Goal: Task Accomplishment & Management: Manage account settings

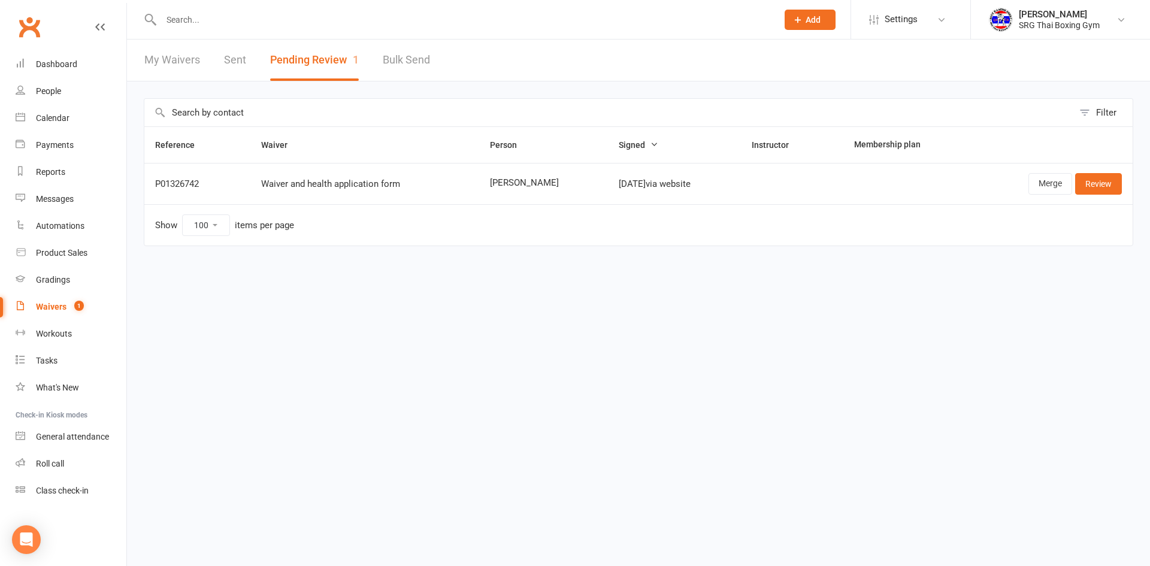
select select "100"
click at [93, 307] on link "Waivers 1" at bounding box center [71, 307] width 111 height 27
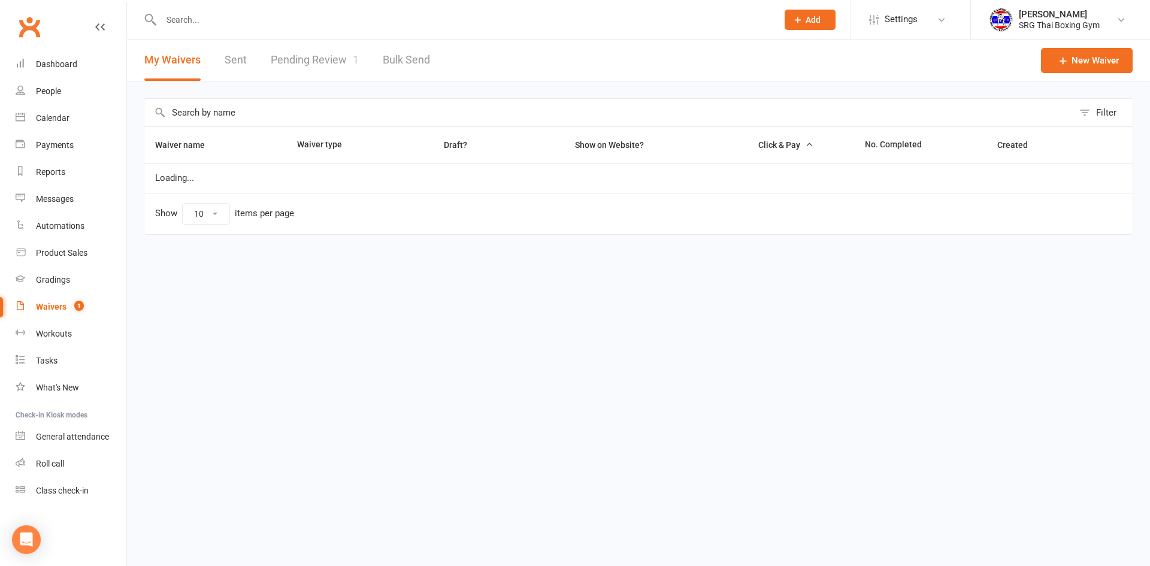
click at [292, 59] on link "Pending Review 1" at bounding box center [315, 60] width 88 height 41
select select "100"
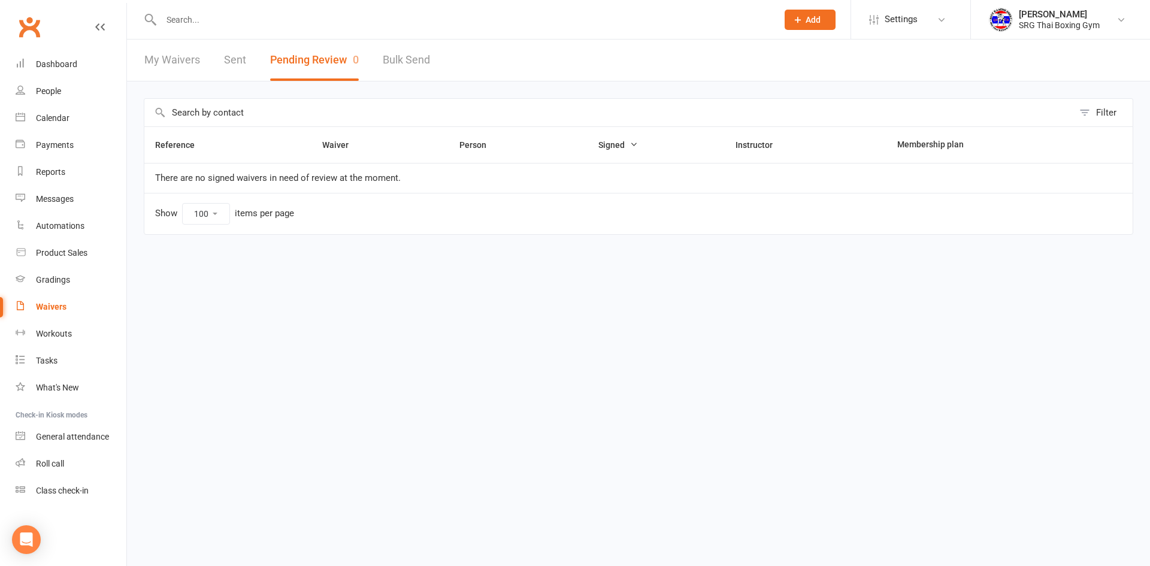
click at [836, 107] on input "text" at bounding box center [608, 113] width 929 height 28
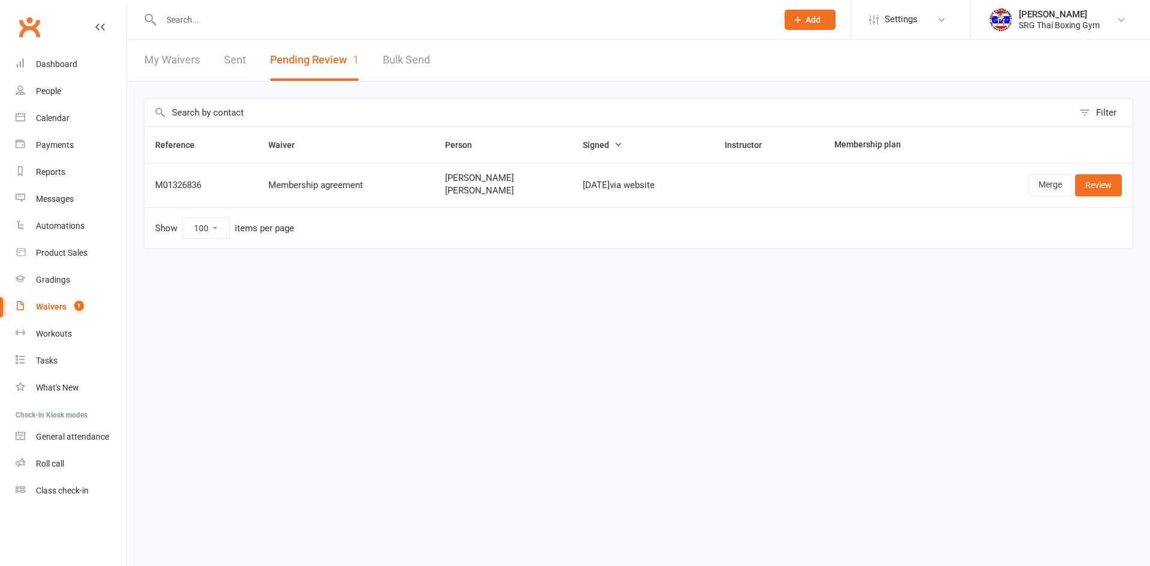
select select "100"
click at [1049, 189] on link "Merge" at bounding box center [1051, 185] width 44 height 22
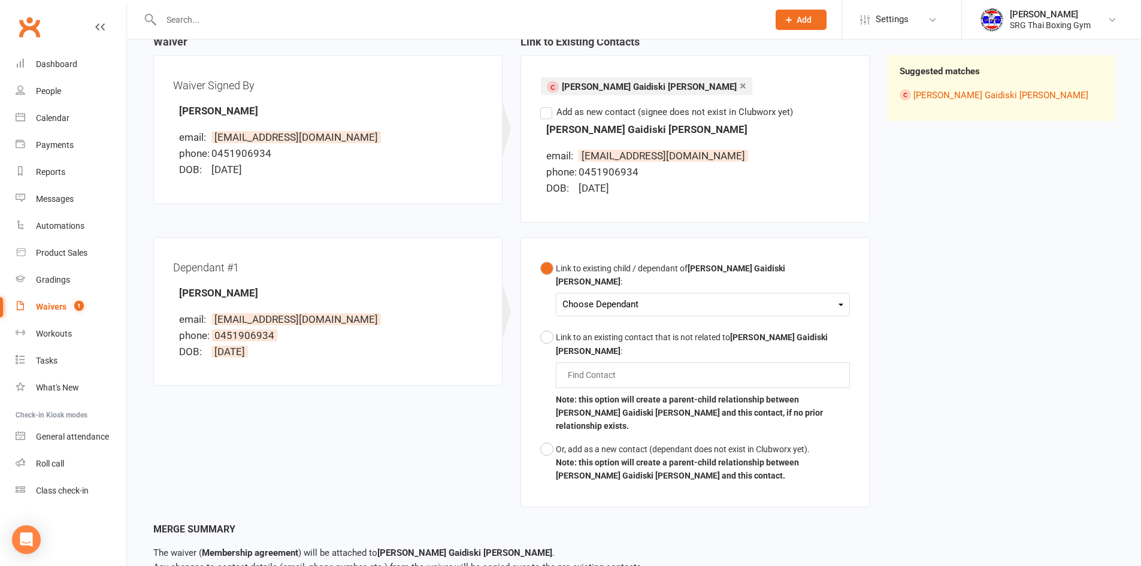
scroll to position [171, 0]
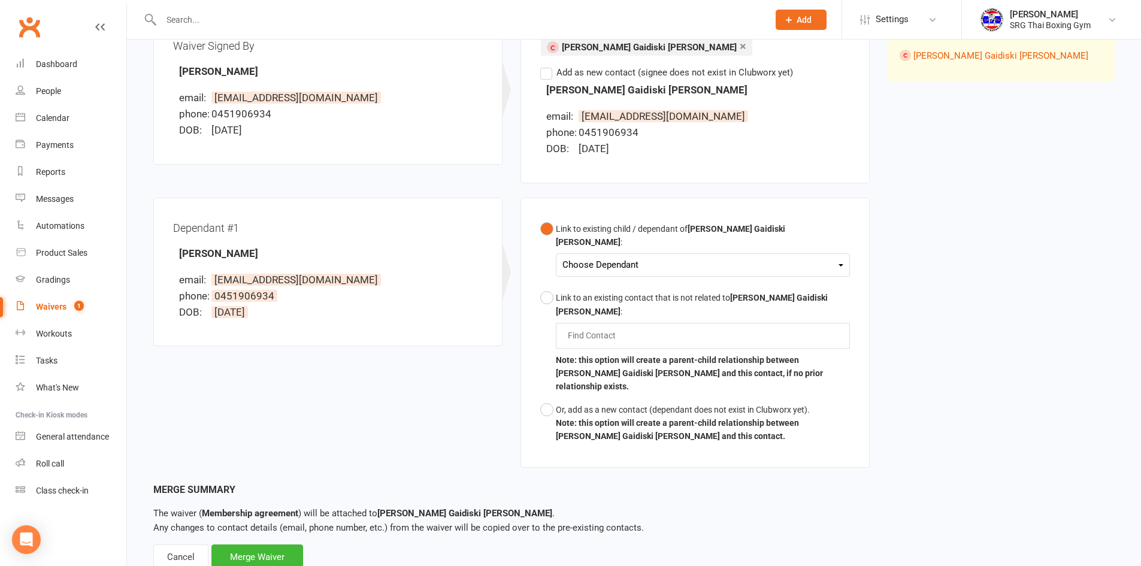
click at [597, 223] on div "Link to existing child / dependant of Bernardo Gaidiski Amorin :" at bounding box center [703, 235] width 294 height 27
click at [603, 257] on div "Choose Dependant" at bounding box center [702, 265] width 281 height 16
click at [604, 257] on div "Choose Dependant" at bounding box center [702, 265] width 281 height 16
click at [653, 257] on div "Choose Dependant" at bounding box center [702, 265] width 281 height 16
click at [636, 280] on link "Ben Rojas Amorin" at bounding box center [622, 293] width 119 height 26
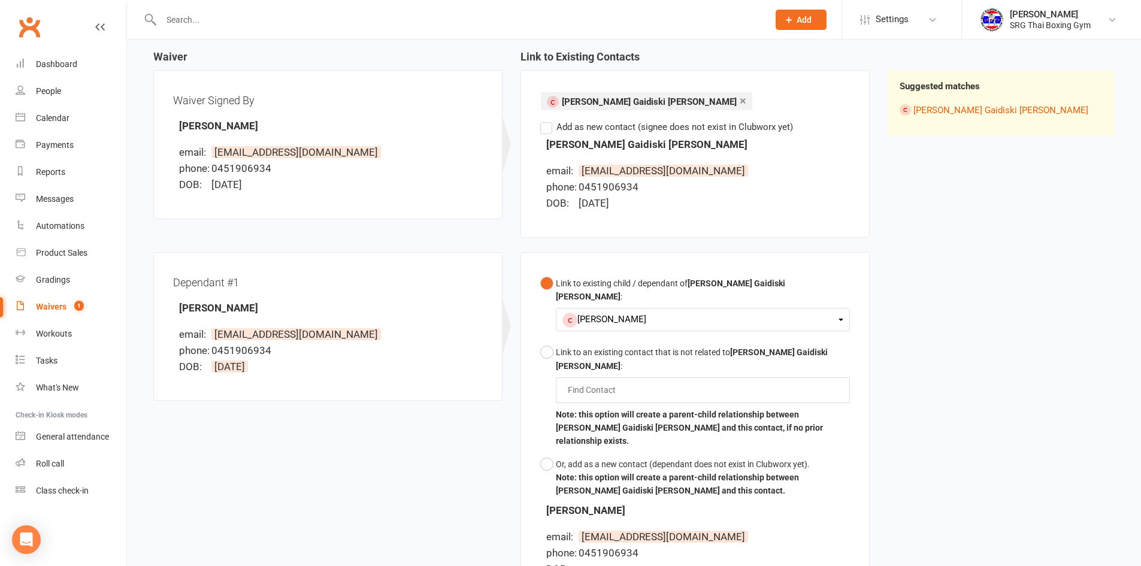
scroll to position [267, 0]
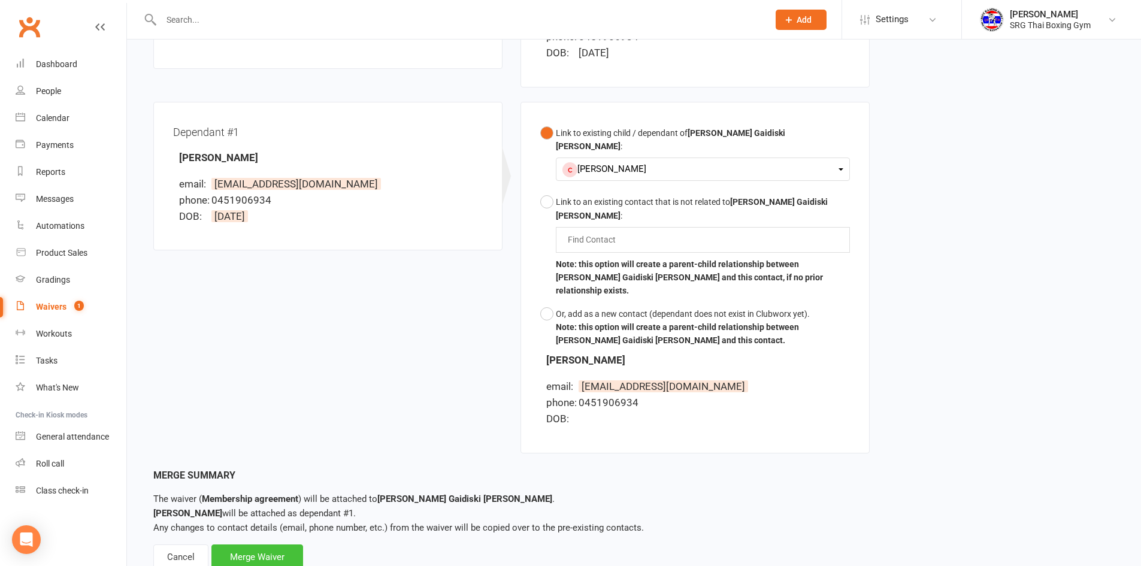
click at [264, 545] on div "Merge Waiver" at bounding box center [257, 557] width 92 height 25
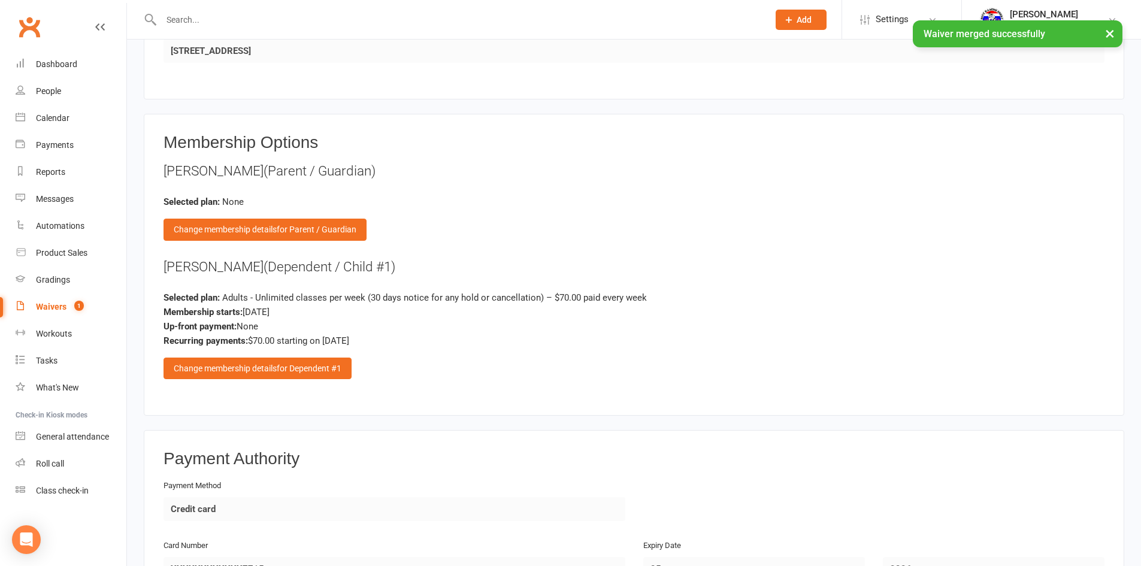
scroll to position [1198, 0]
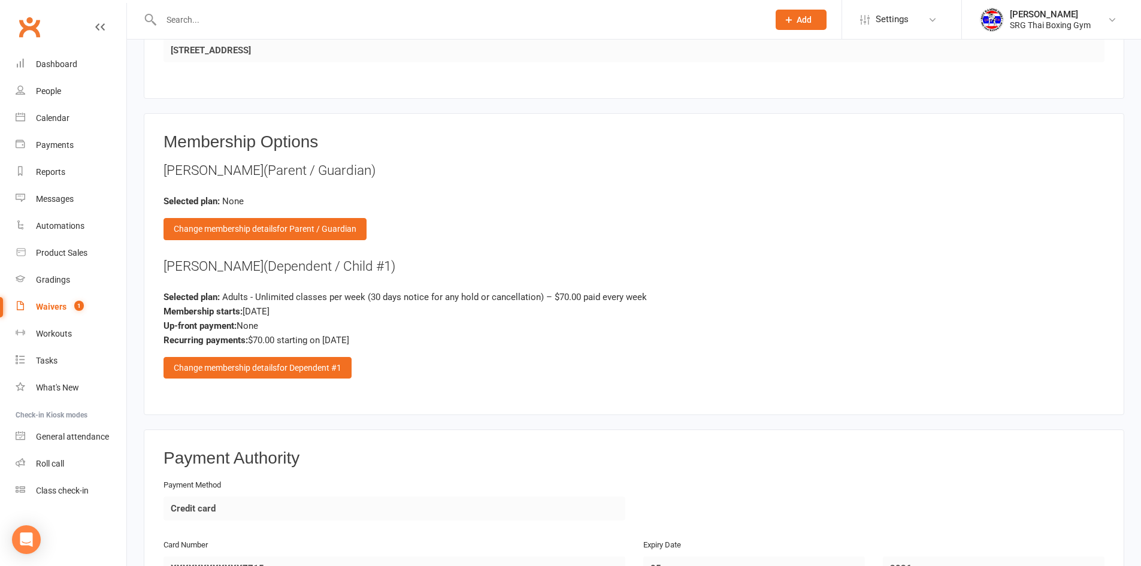
click at [263, 367] on div "Change membership details for Dependent #1" at bounding box center [258, 368] width 188 height 22
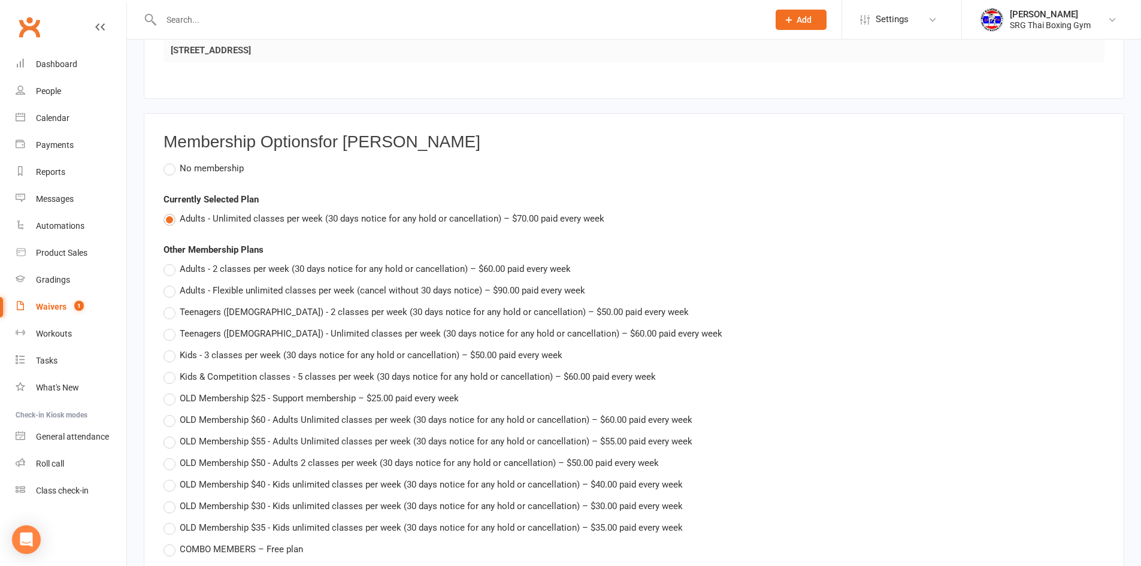
scroll to position [1378, 0]
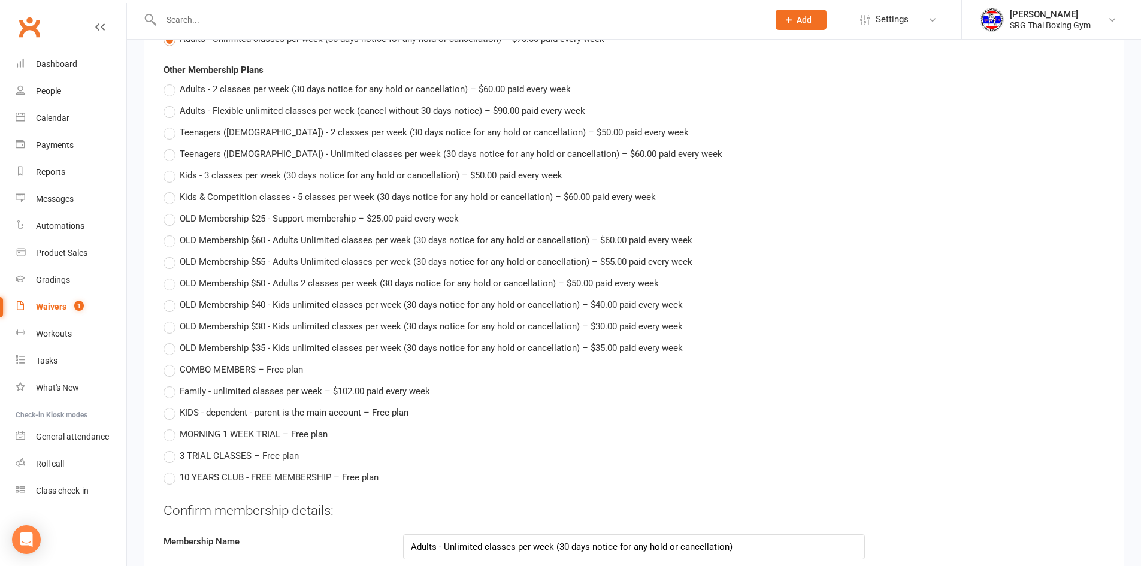
click at [239, 176] on span "Kids - 3 classes per week (30 days notice for any hold or cancellation) – $50.0…" at bounding box center [371, 174] width 383 height 13
click at [171, 168] on input "Kids - 3 classes per week (30 days notice for any hold or cancellation) – $50.0…" at bounding box center [168, 168] width 8 height 0
type input "Kids - 3 classes per week (30 days notice for any hold or cancellation)"
type input "50"
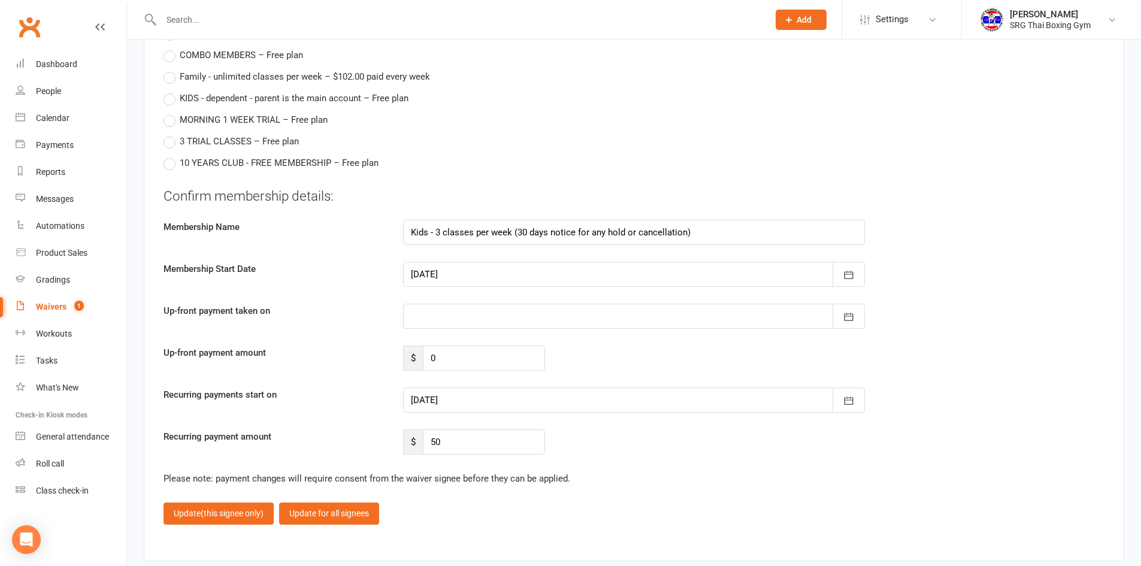
scroll to position [1797, 0]
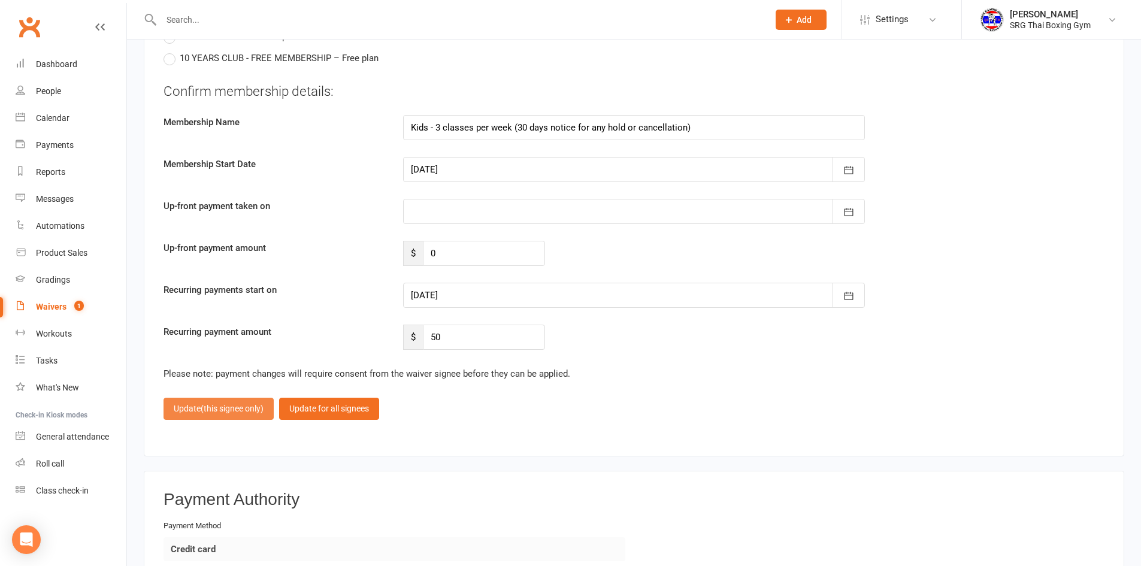
click at [204, 408] on span "(this signee only)" at bounding box center [232, 409] width 63 height 10
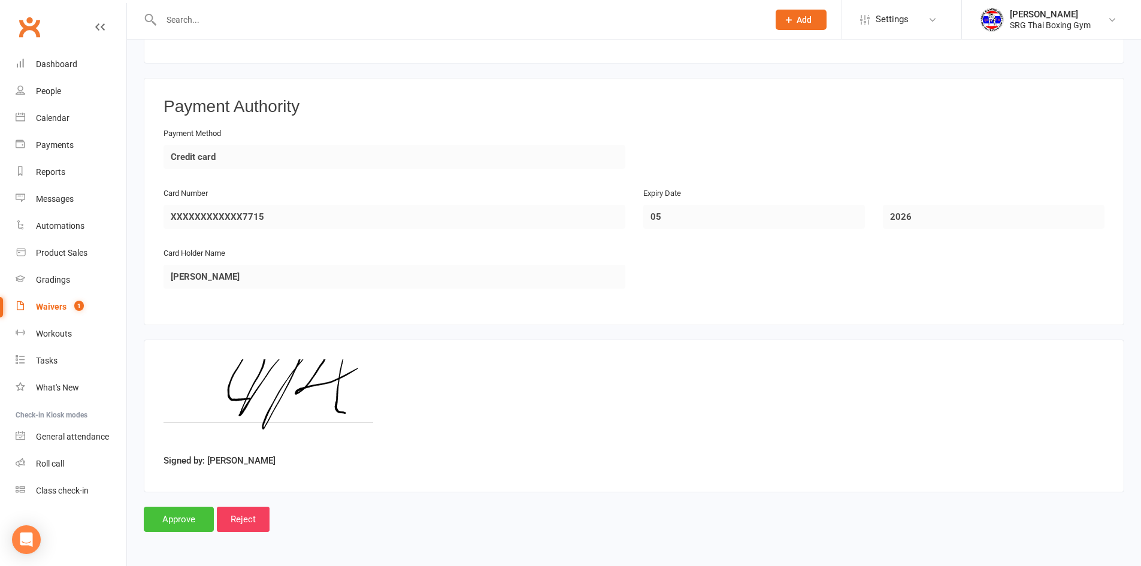
click at [172, 519] on input "Approve" at bounding box center [179, 519] width 70 height 25
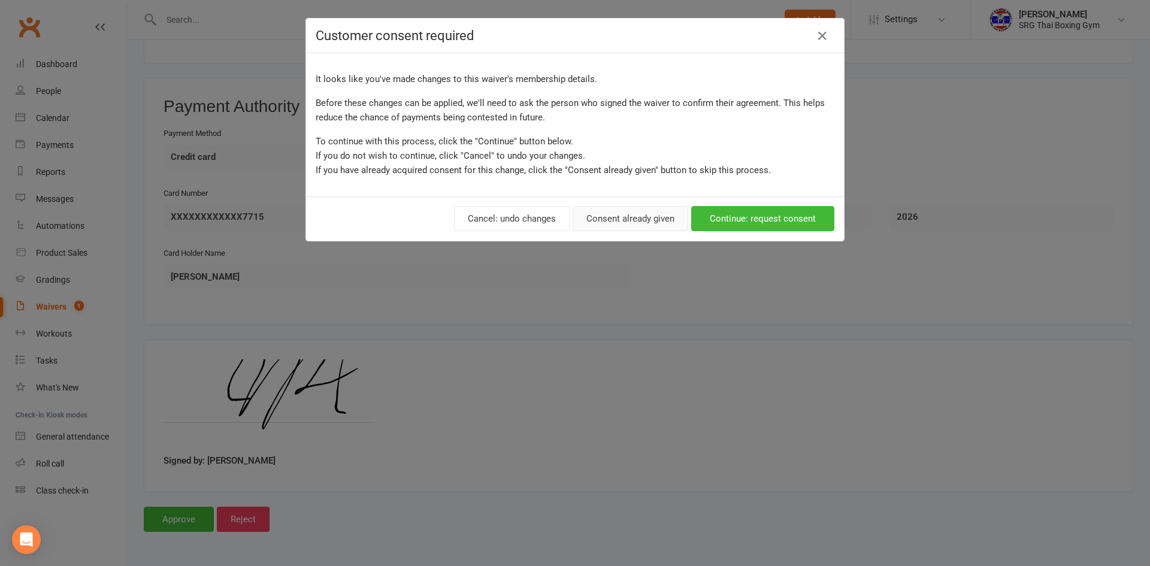
click at [602, 217] on button "Consent already given" at bounding box center [631, 218] width 116 height 25
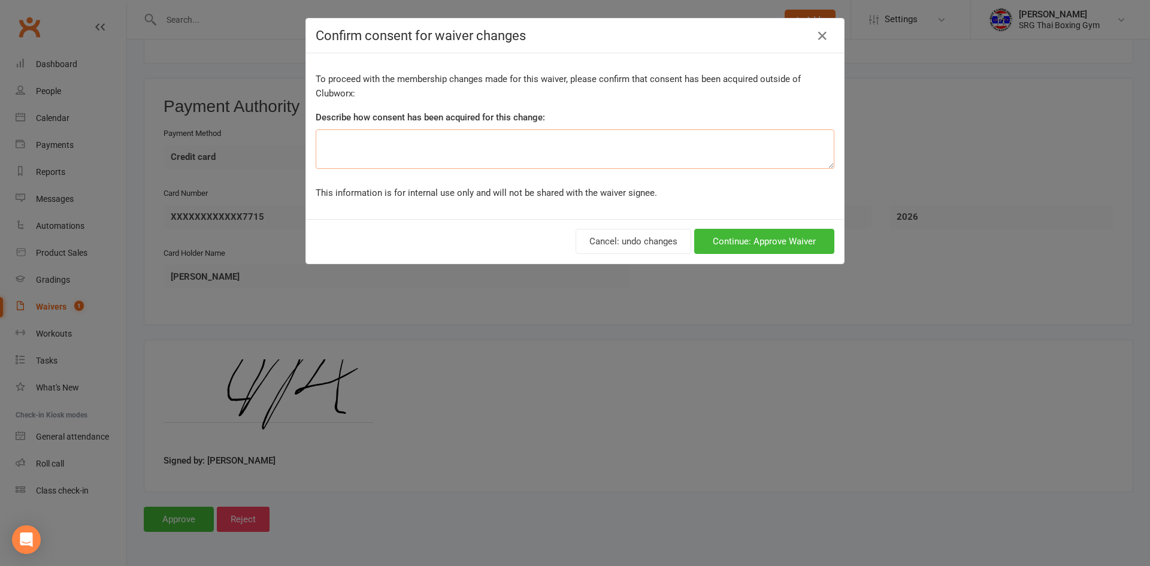
click at [535, 143] on textarea at bounding box center [575, 149] width 519 height 40
type textarea "a"
type textarea "All payments are taken on Friday - membership plan was updates to KIDS."
click at [745, 241] on button "Continue: Approve Waiver" at bounding box center [764, 241] width 140 height 25
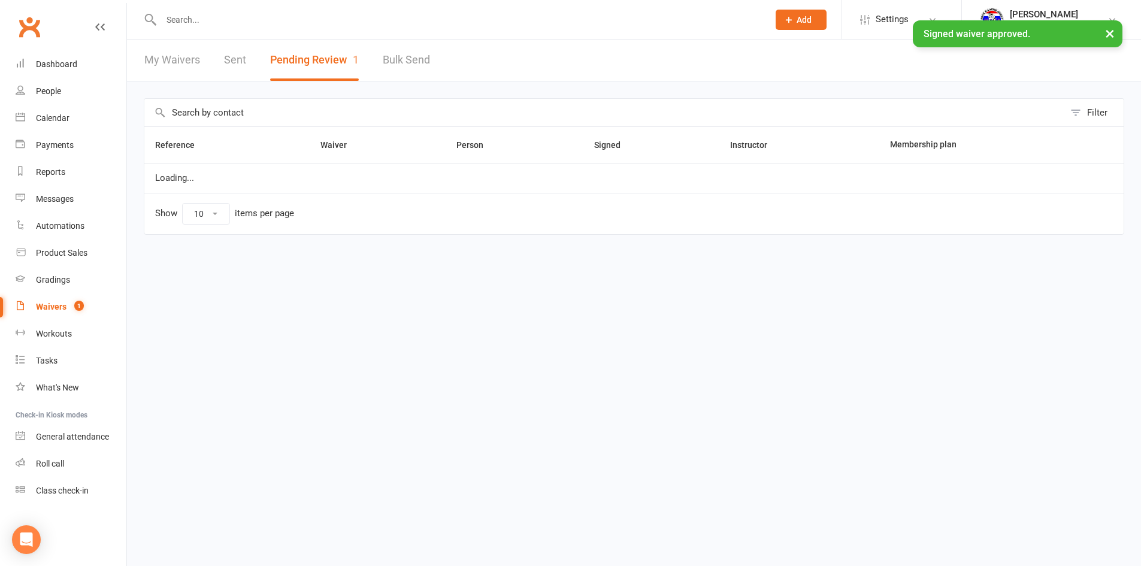
select select "100"
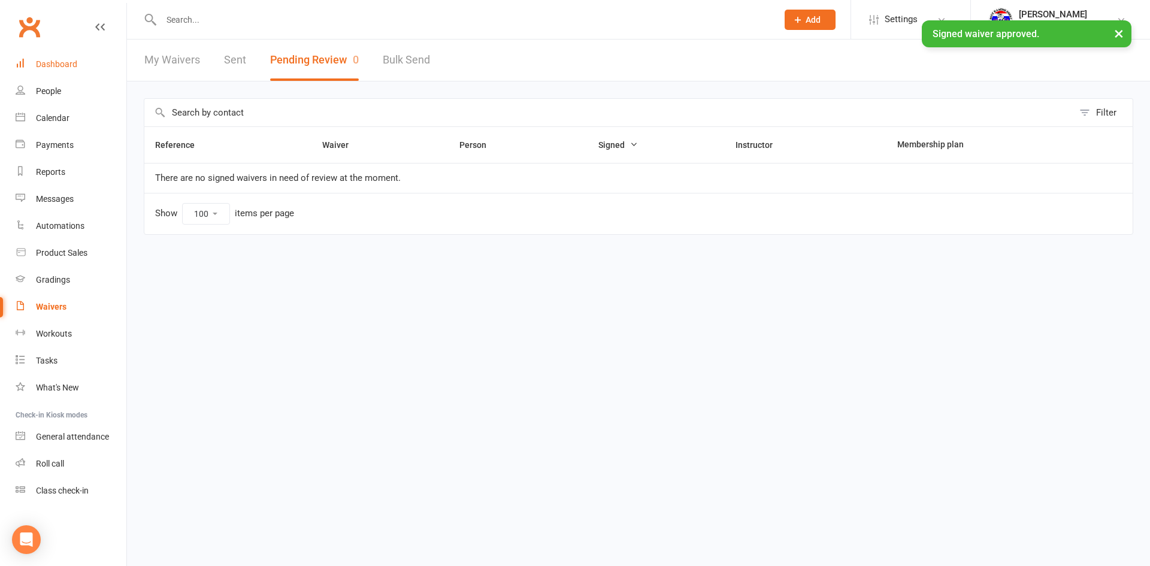
click at [43, 61] on div "Dashboard" at bounding box center [56, 64] width 41 height 10
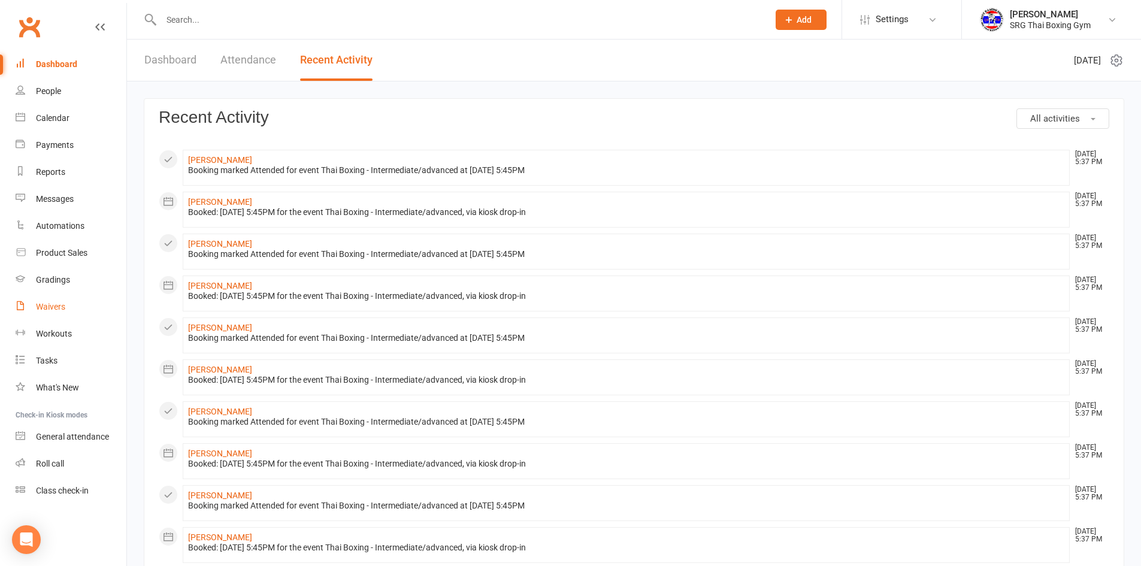
click at [57, 310] on div "Waivers" at bounding box center [50, 307] width 29 height 10
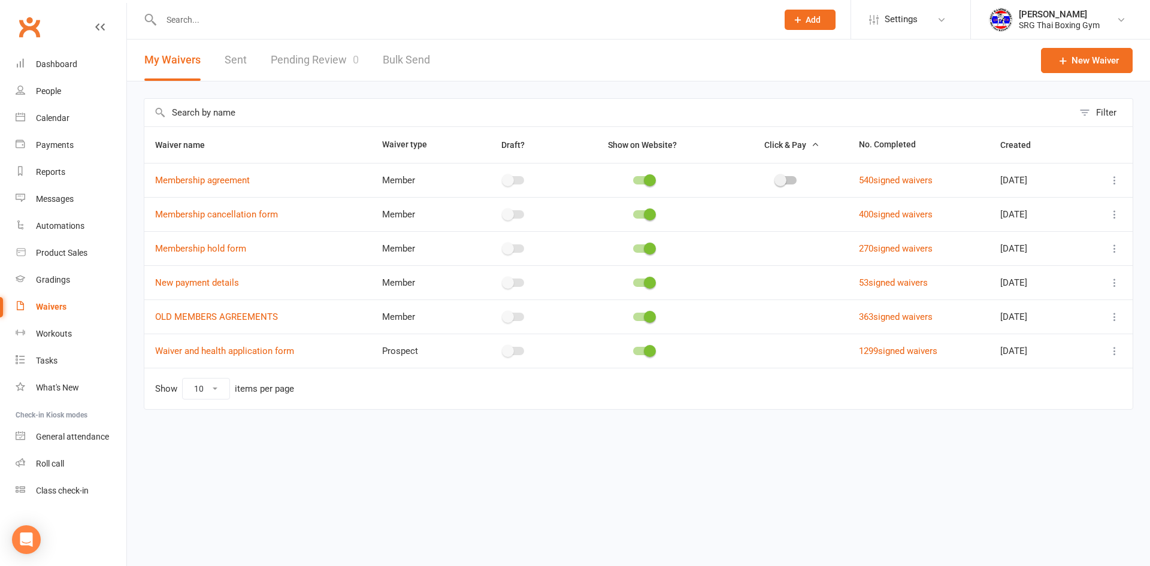
click at [301, 59] on link "Pending Review 0" at bounding box center [315, 60] width 88 height 41
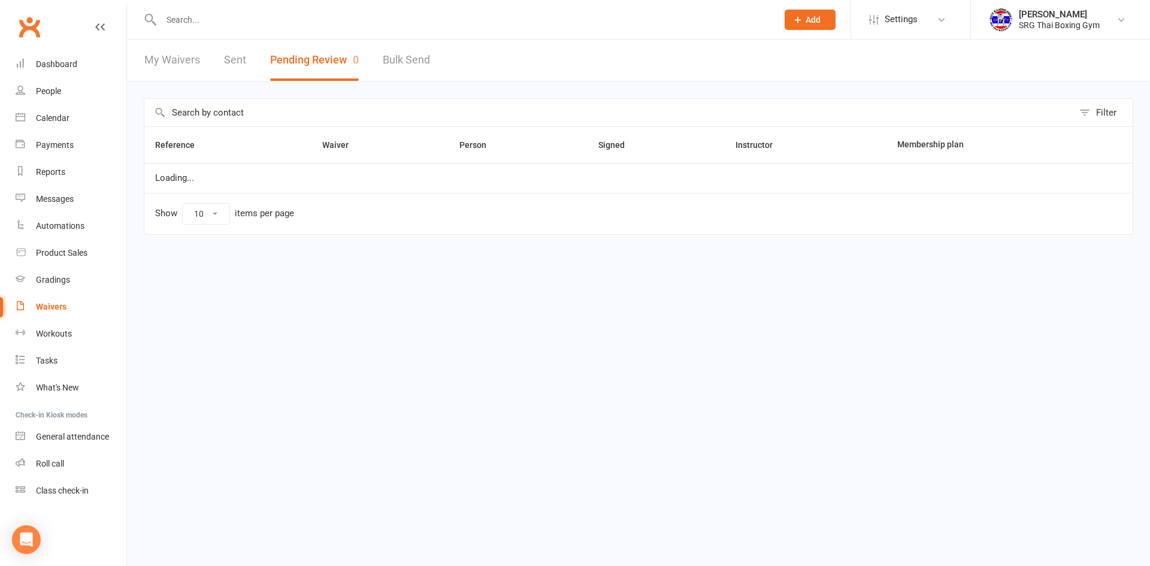
select select "100"
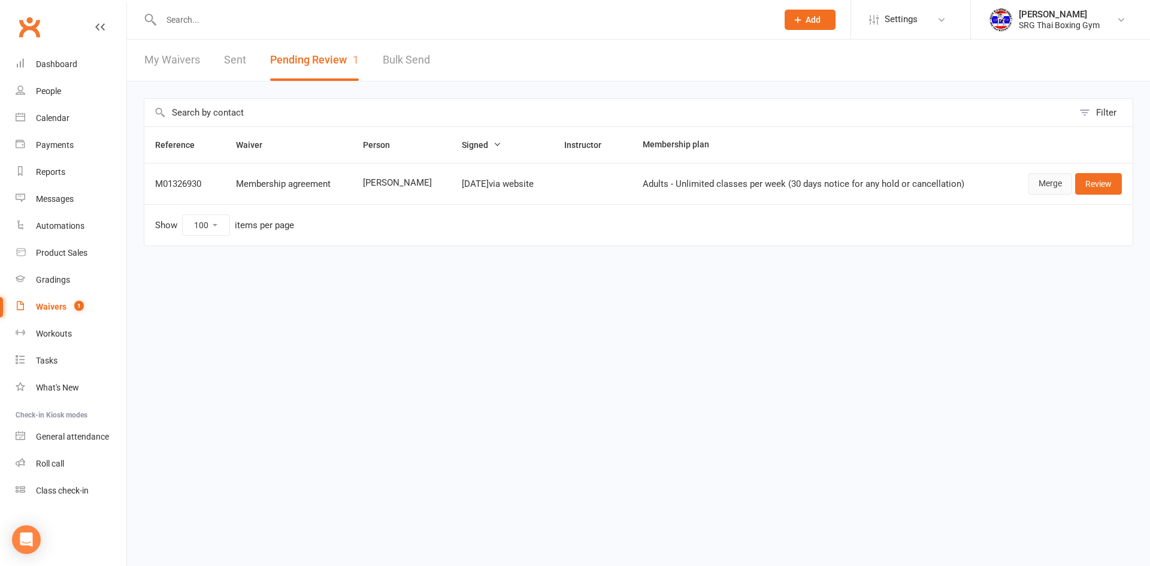
click at [1032, 180] on link "Merge" at bounding box center [1051, 184] width 44 height 22
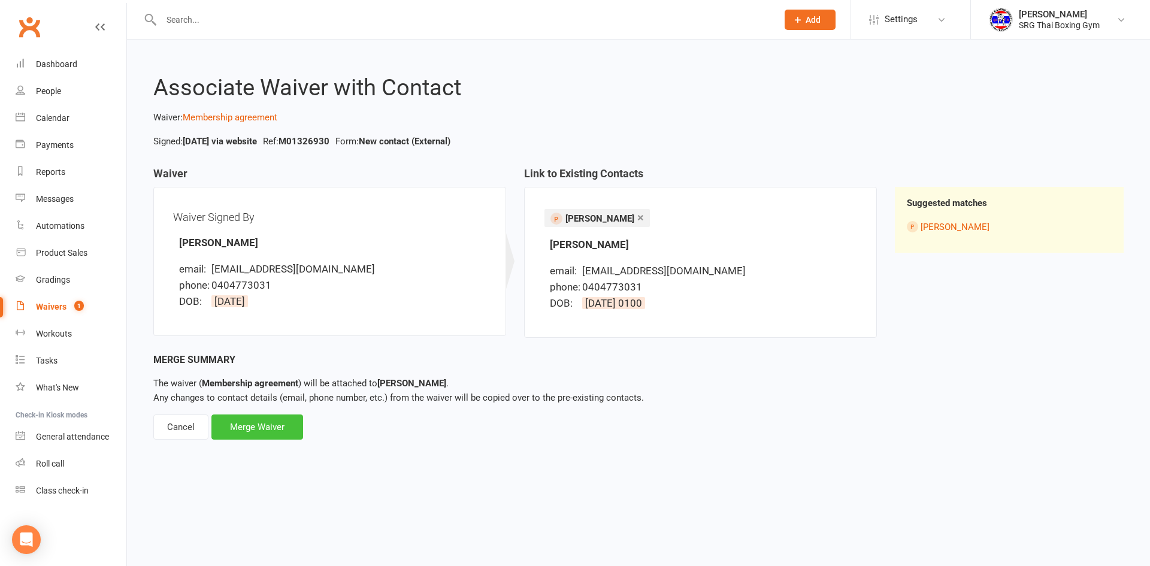
click at [278, 425] on div "Merge Waiver" at bounding box center [257, 427] width 92 height 25
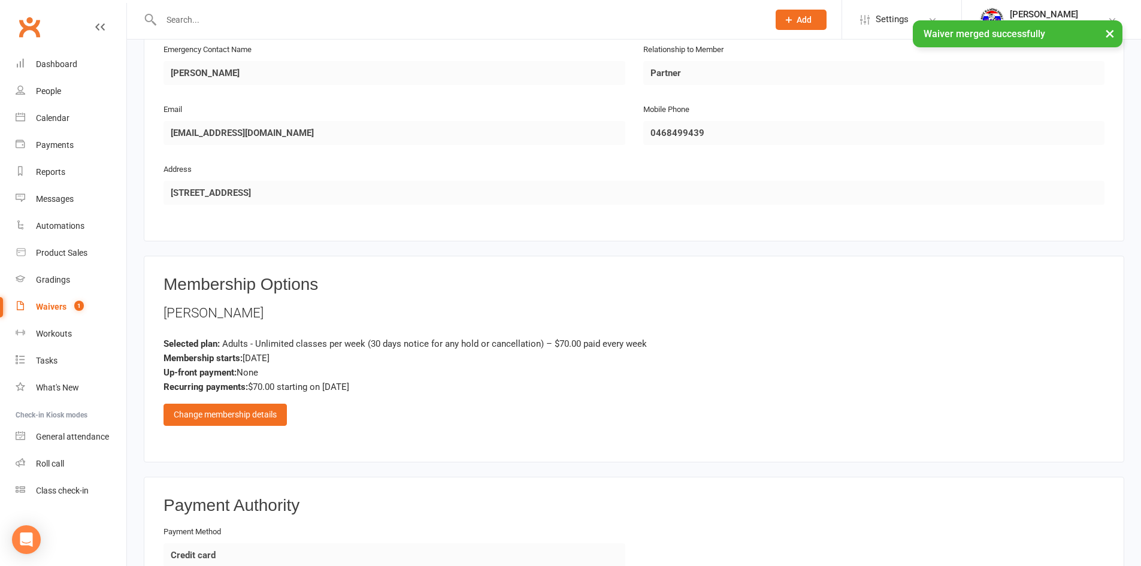
scroll to position [719, 0]
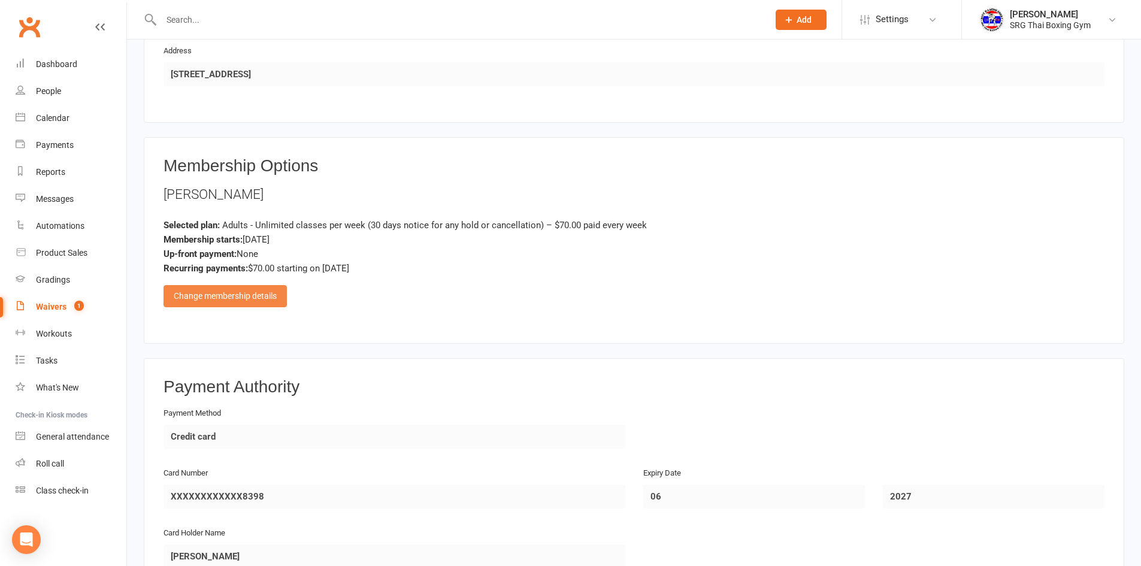
click at [243, 295] on div "Change membership details" at bounding box center [225, 296] width 123 height 22
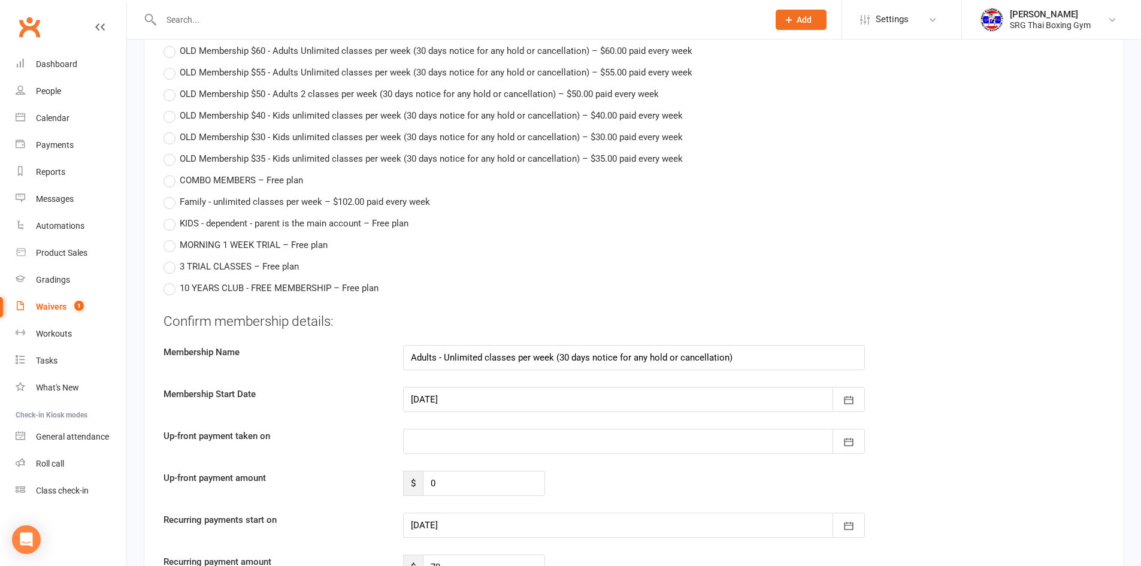
scroll to position [1198, 0]
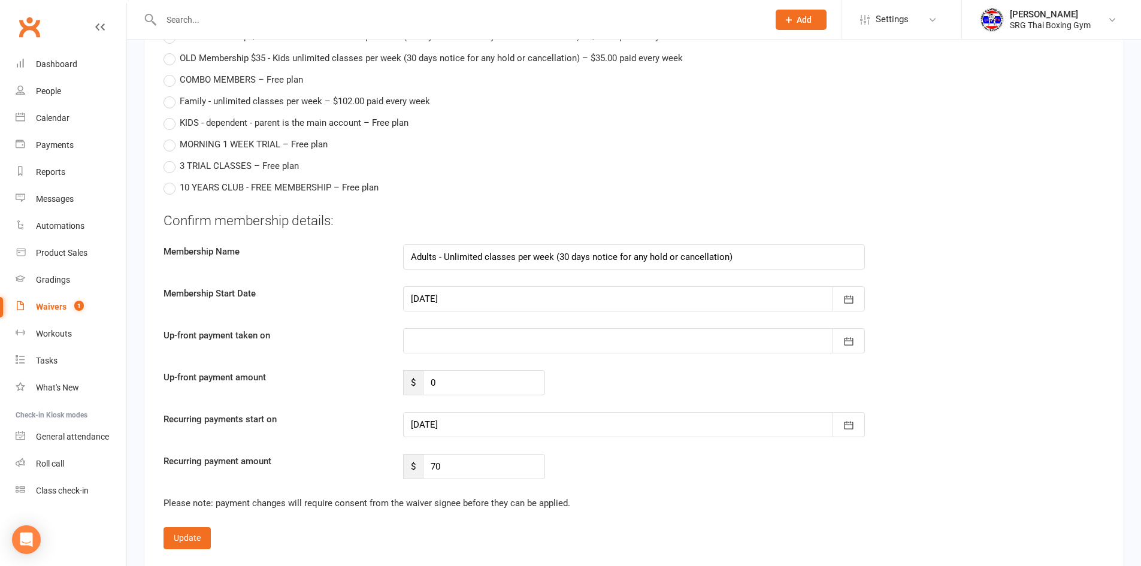
click at [452, 298] on div at bounding box center [634, 298] width 462 height 25
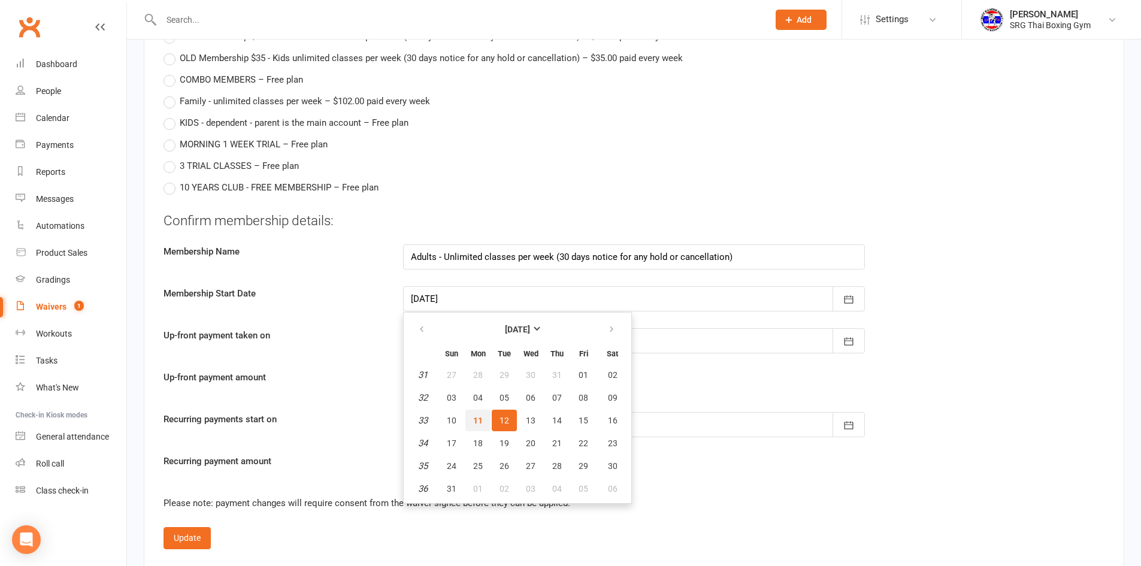
click at [482, 420] on span "11" at bounding box center [478, 421] width 10 height 10
type input "11 Aug 2025"
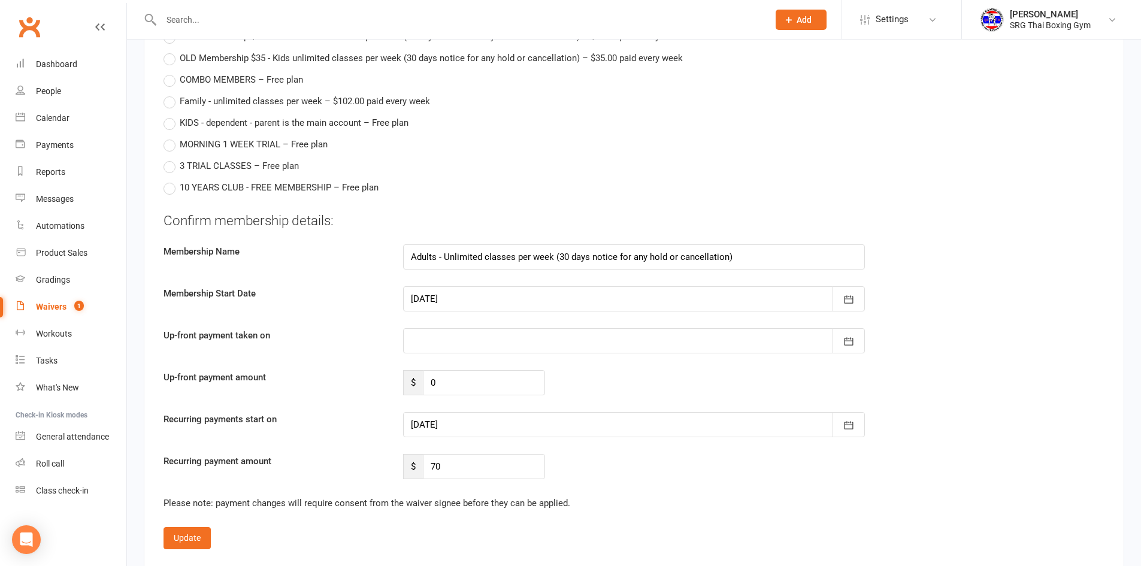
click at [451, 424] on div at bounding box center [634, 424] width 462 height 25
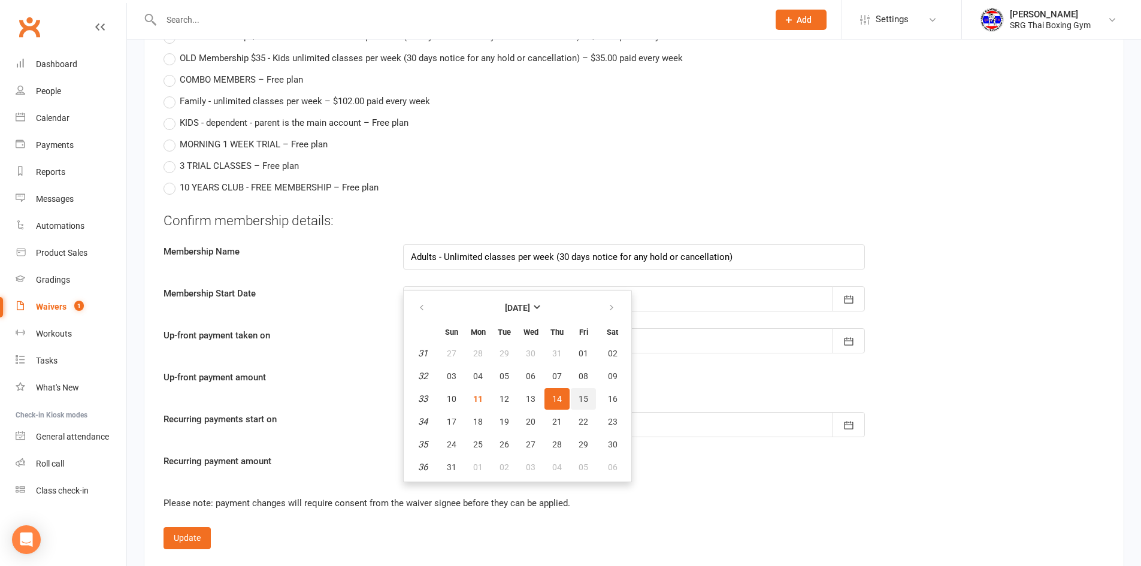
click at [577, 398] on button "15" at bounding box center [583, 399] width 25 height 22
type input "15 Aug 2025"
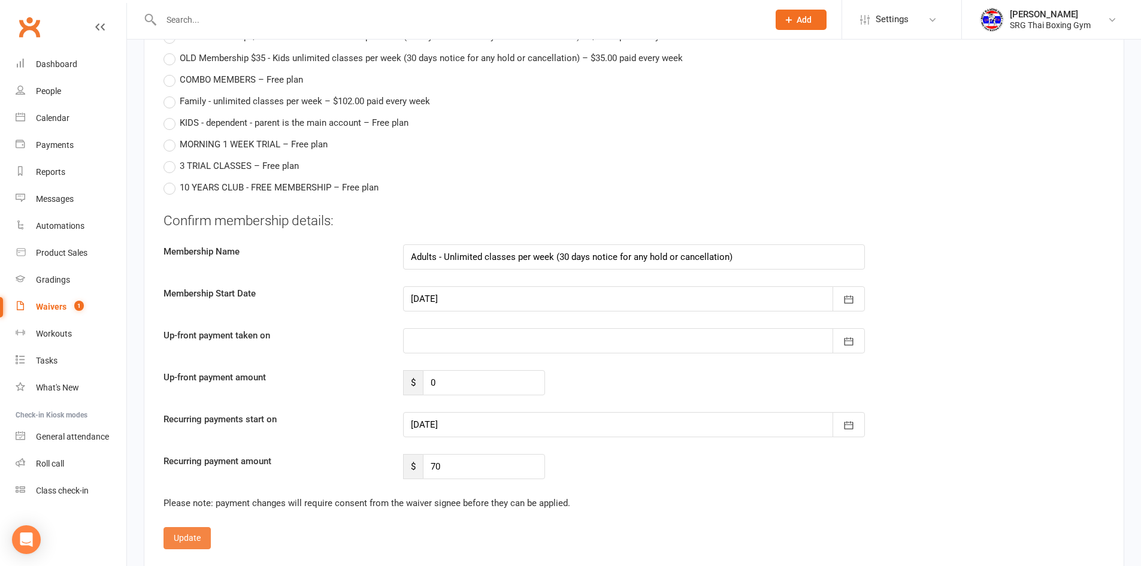
click at [184, 534] on button "Update" at bounding box center [187, 538] width 47 height 22
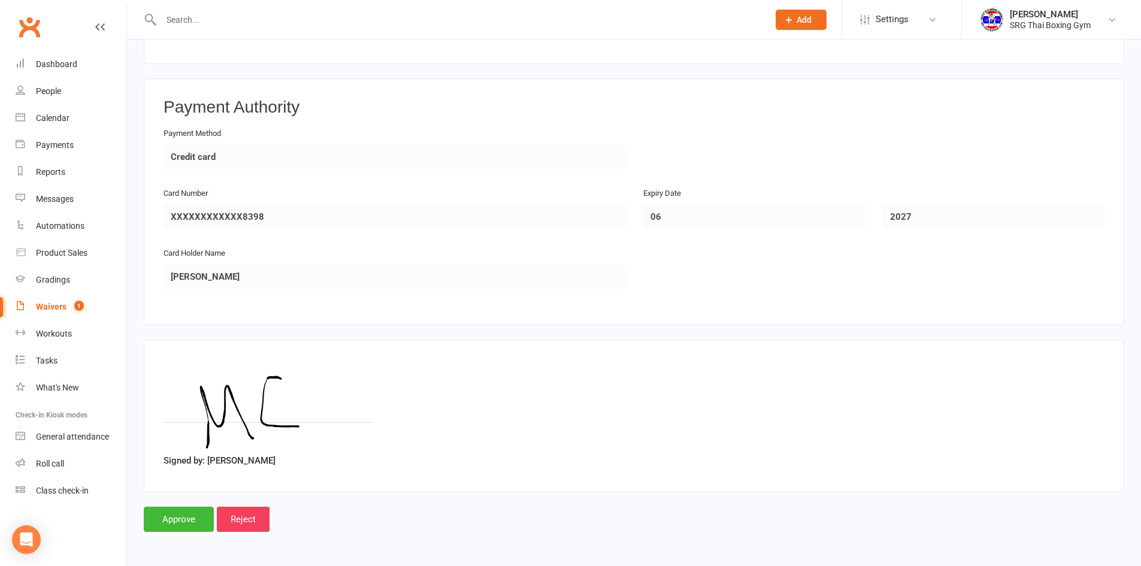
scroll to position [999, 0]
click at [192, 523] on input "Approve" at bounding box center [179, 519] width 70 height 25
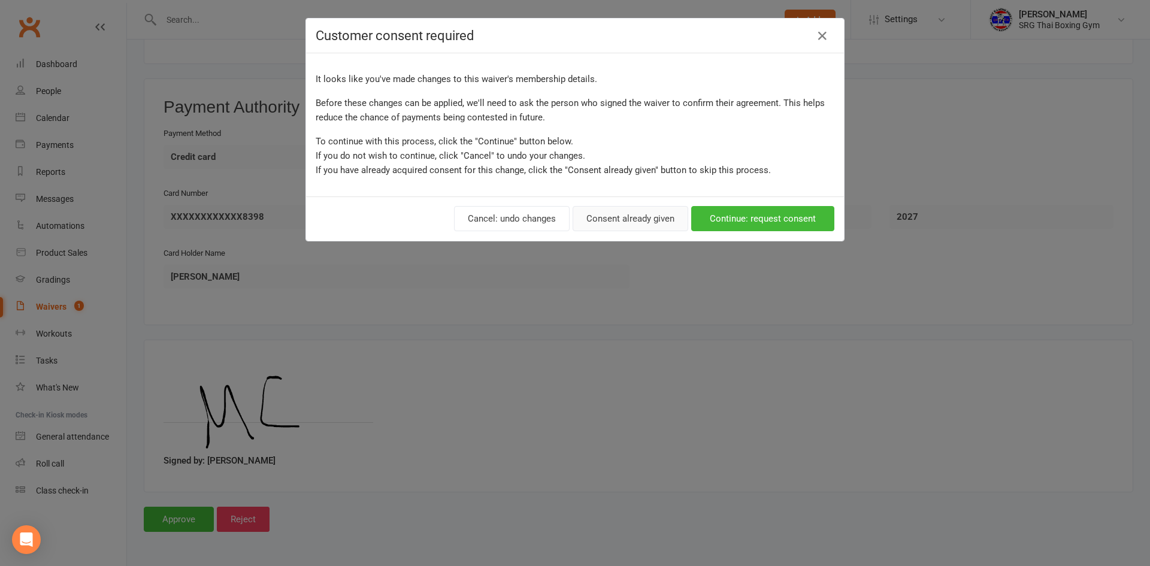
click at [615, 214] on button "Consent already given" at bounding box center [631, 218] width 116 height 25
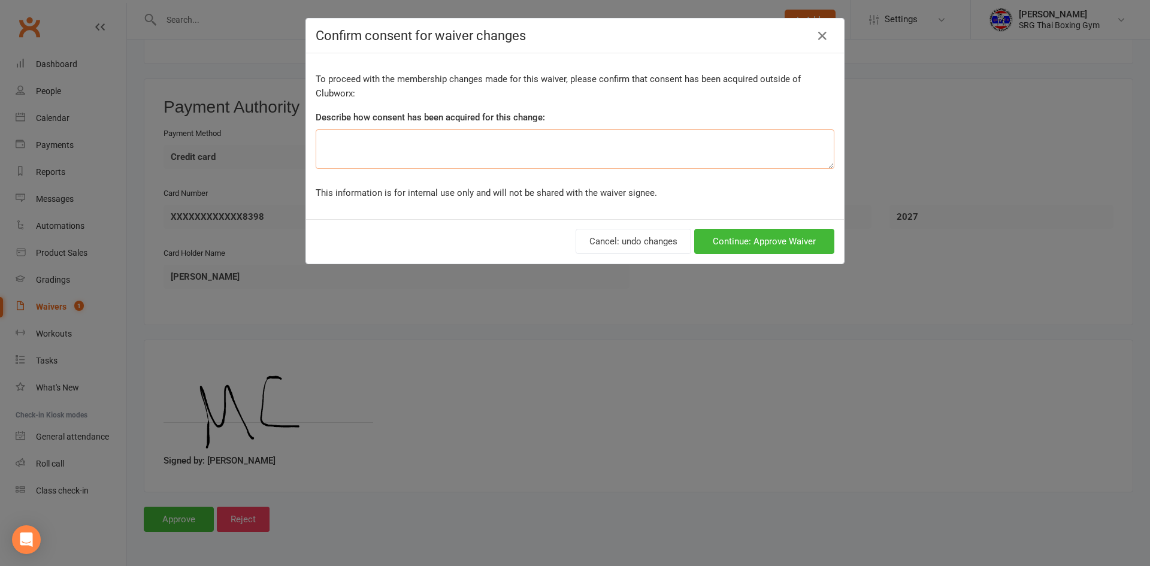
click at [494, 138] on textarea at bounding box center [575, 149] width 519 height 40
type textarea "all payments are taken on Fridays"
click at [728, 247] on button "Continue: Approve Waiver" at bounding box center [764, 241] width 140 height 25
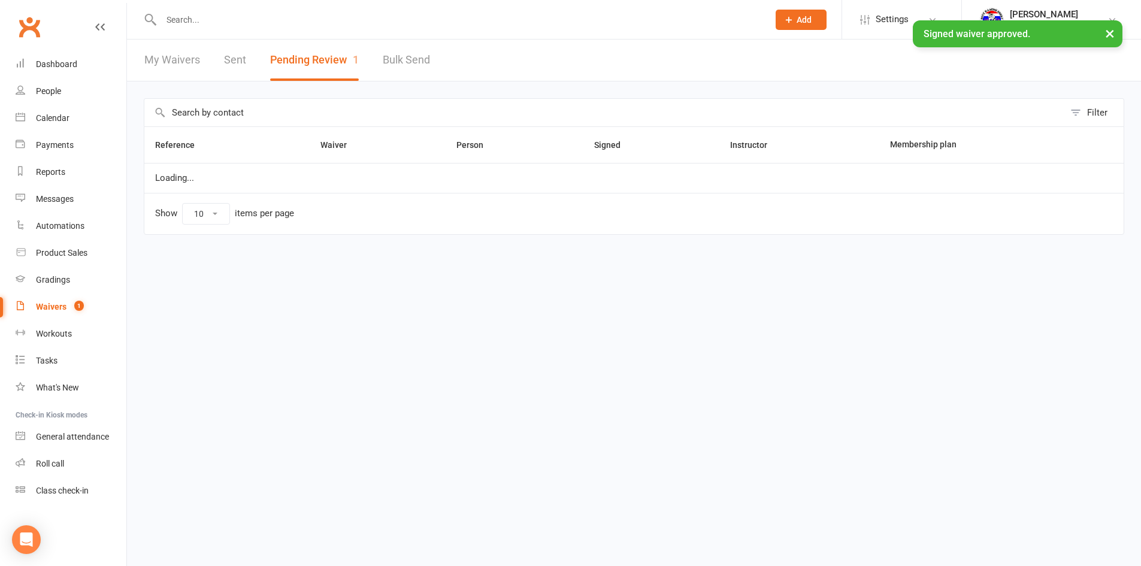
select select "100"
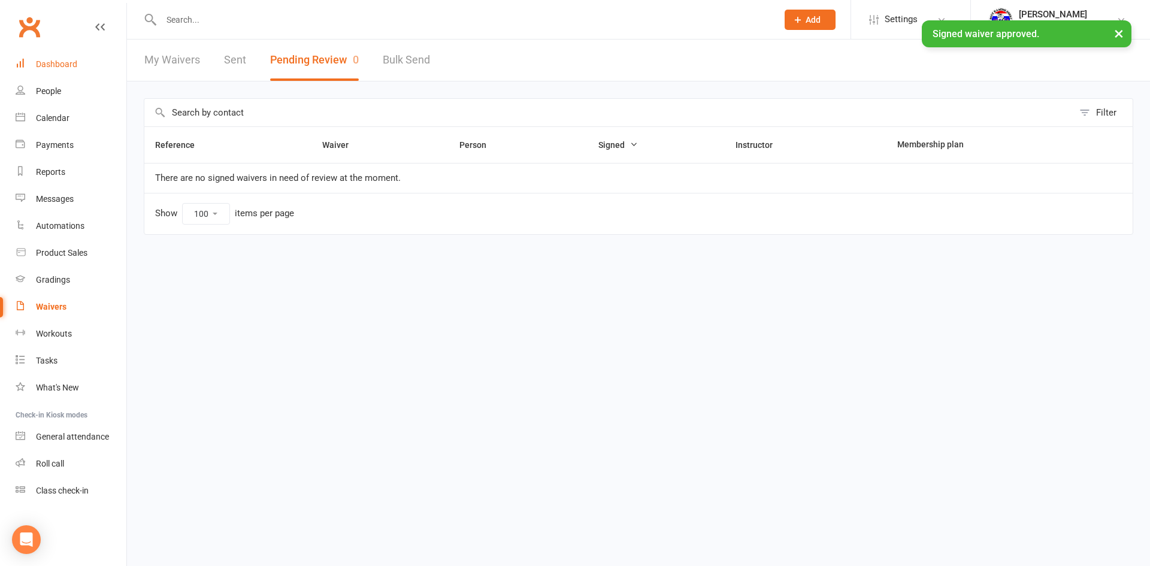
click at [58, 69] on div "Dashboard" at bounding box center [56, 64] width 41 height 10
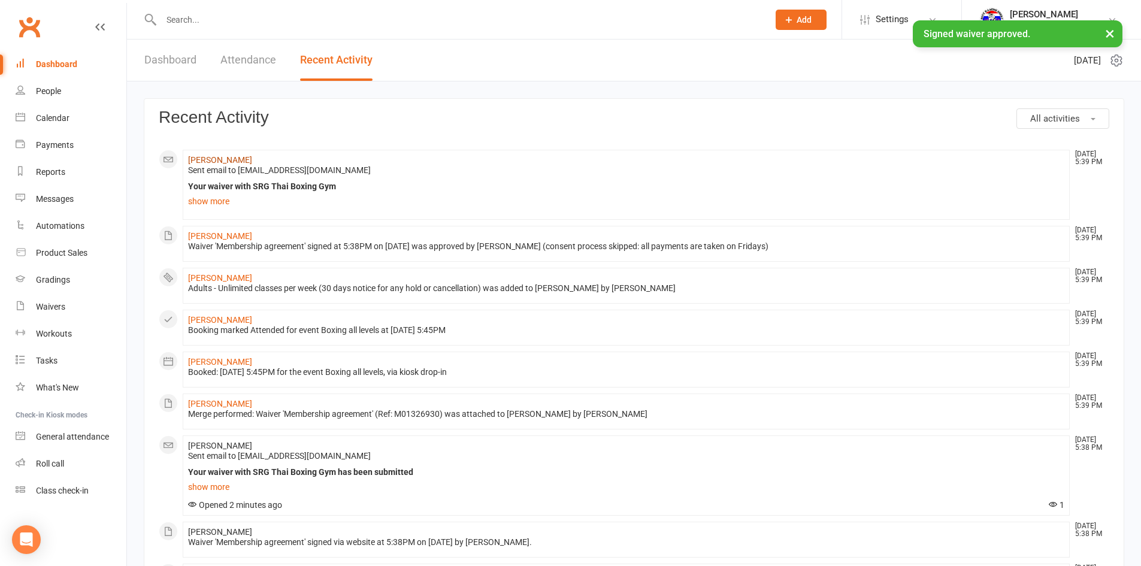
click at [214, 162] on link "[PERSON_NAME]" at bounding box center [220, 160] width 64 height 10
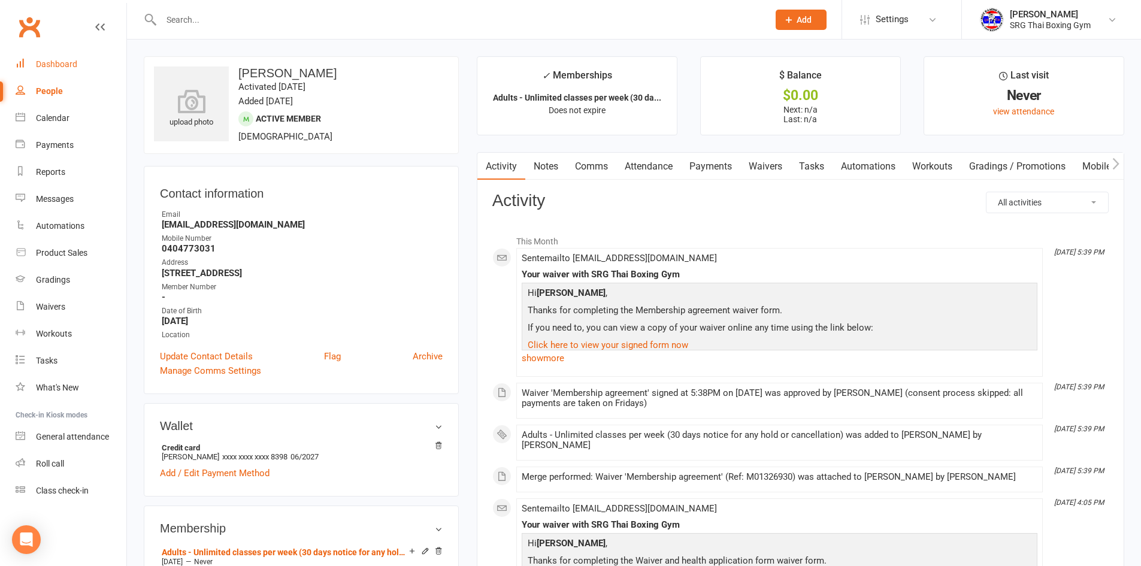
click at [58, 57] on link "Dashboard" at bounding box center [71, 64] width 111 height 27
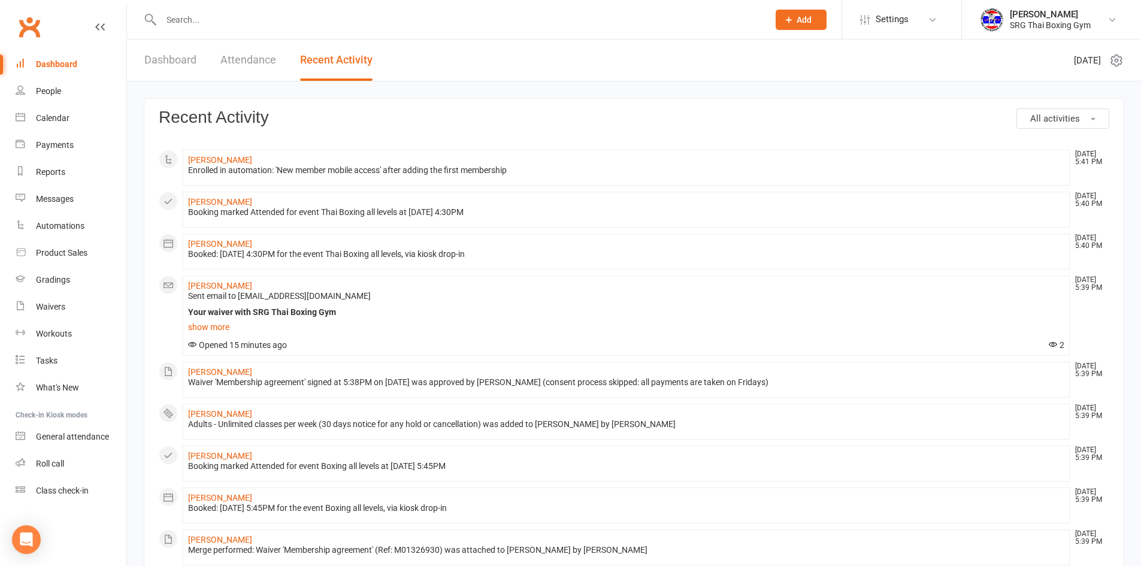
click at [356, 126] on h3 "Recent Activity" at bounding box center [634, 117] width 951 height 19
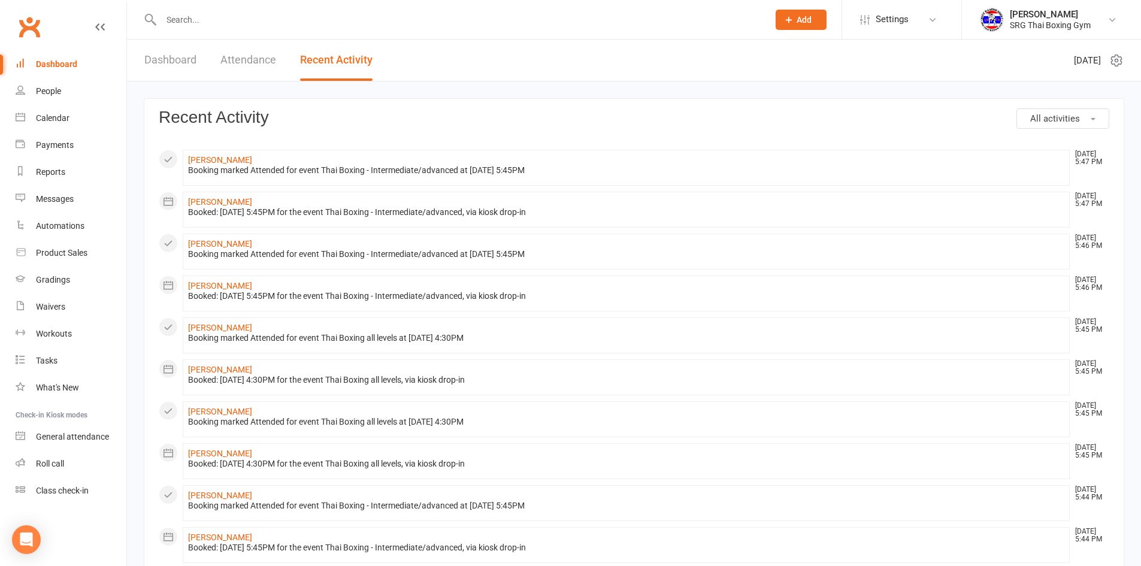
click at [61, 61] on div "Dashboard" at bounding box center [56, 64] width 41 height 10
click at [175, 62] on link "Dashboard" at bounding box center [170, 60] width 52 height 41
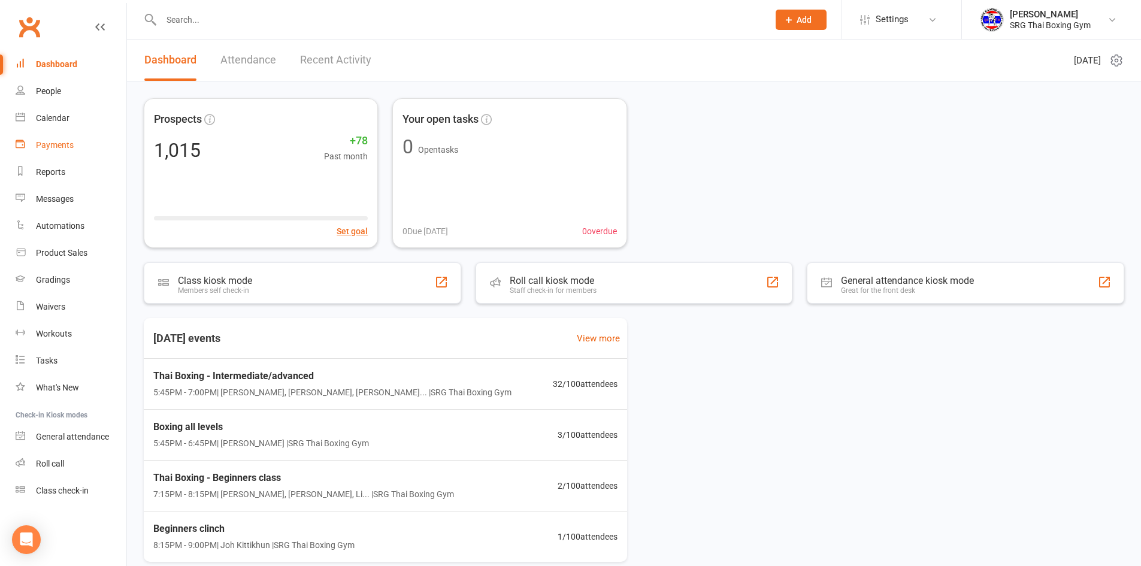
click at [46, 144] on div "Payments" at bounding box center [55, 145] width 38 height 10
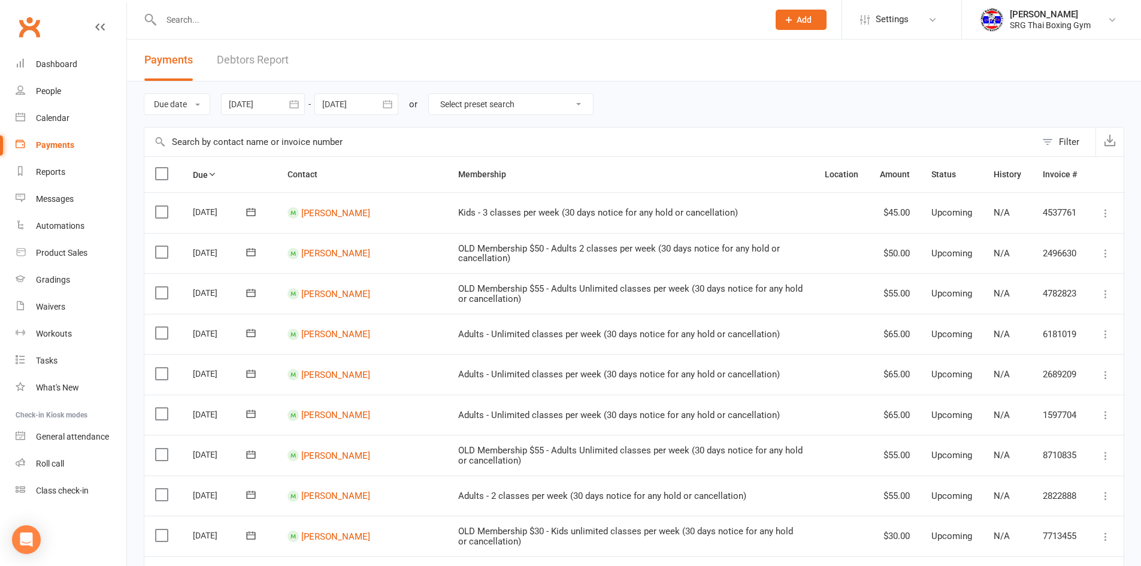
click at [245, 65] on link "Debtors Report" at bounding box center [253, 60] width 72 height 41
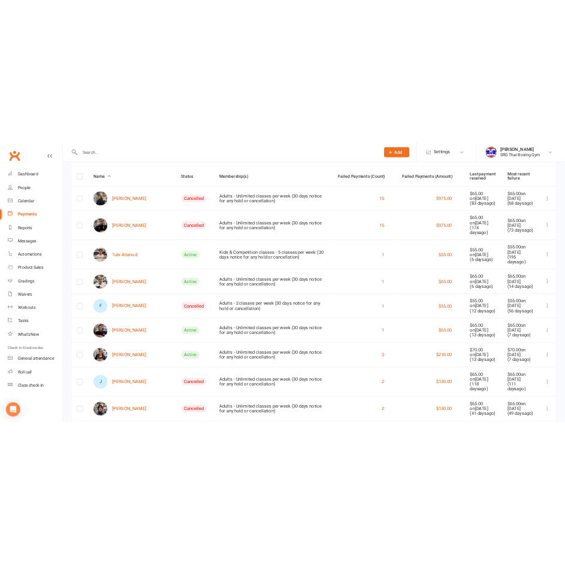
scroll to position [180, 0]
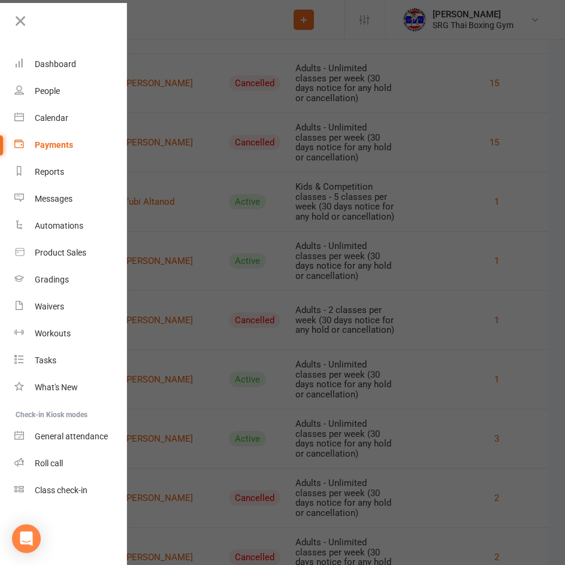
click at [241, 125] on div at bounding box center [282, 282] width 565 height 565
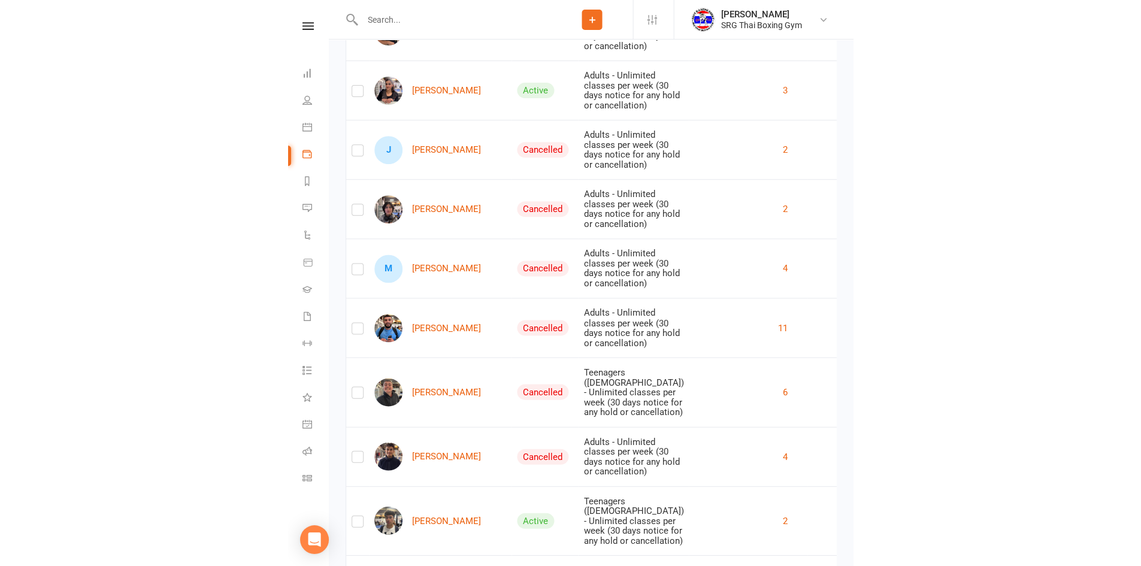
scroll to position [539, 0]
